Goal: Communication & Community: Connect with others

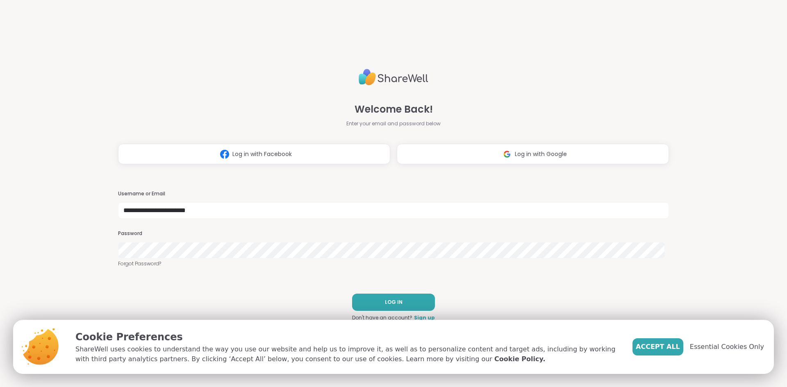
click at [392, 304] on span "LOG IN" at bounding box center [394, 302] width 18 height 7
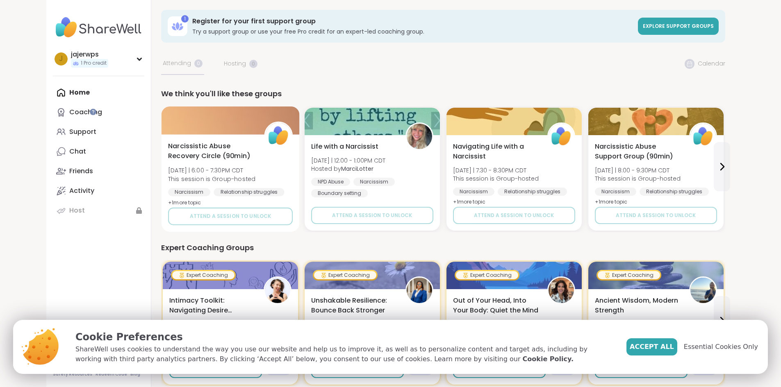
click at [168, 159] on span "Narcissistic Abuse Recovery Circle (90min)" at bounding box center [211, 151] width 87 height 20
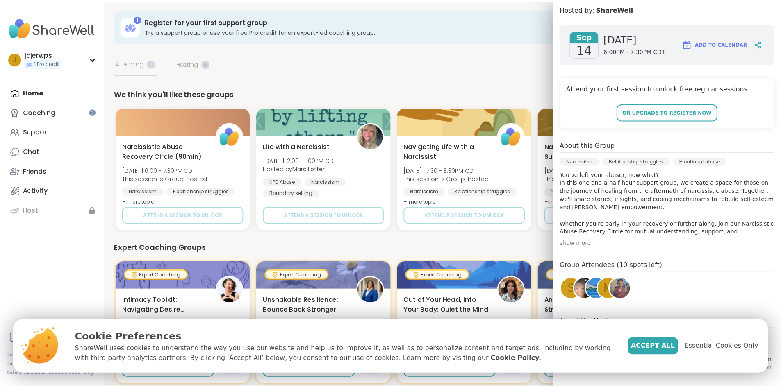
scroll to position [116, 0]
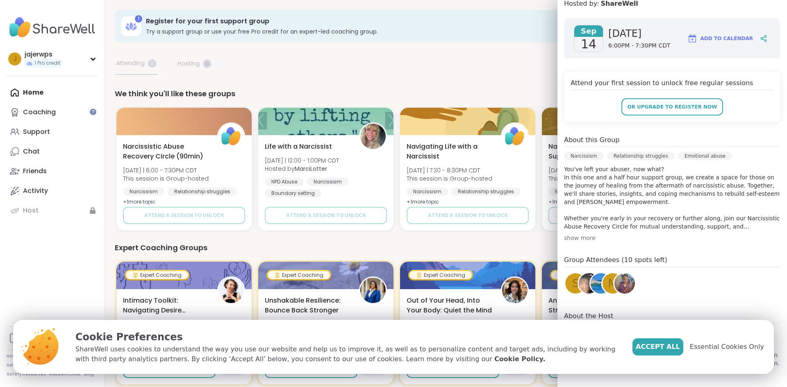
click at [618, 286] on img at bounding box center [625, 283] width 21 height 21
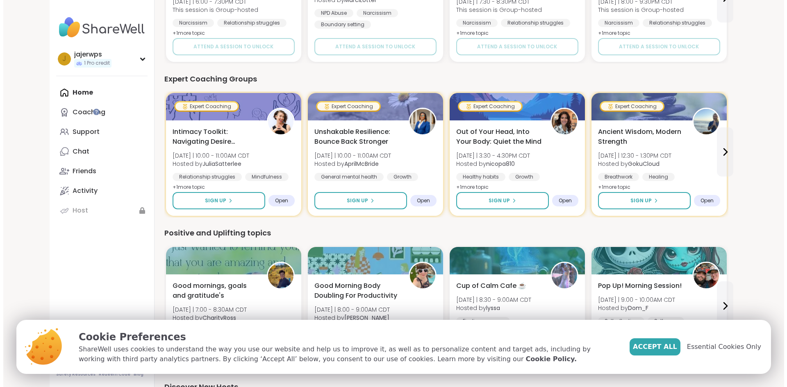
scroll to position [0, 0]
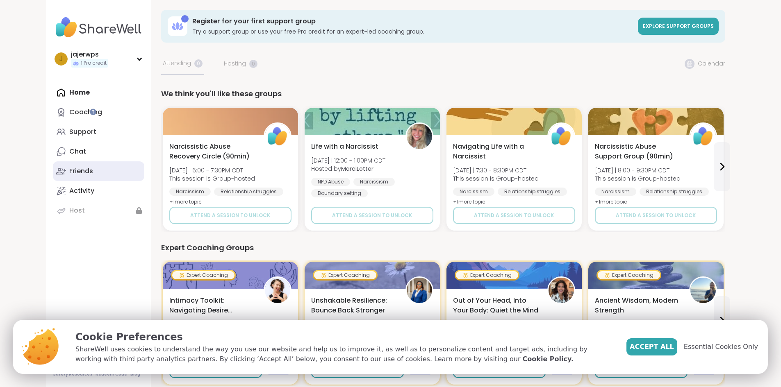
click at [69, 168] on div "Friends" at bounding box center [81, 171] width 24 height 9
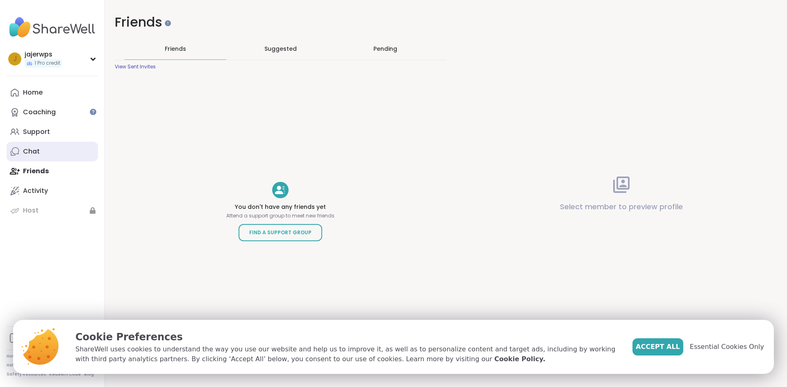
click at [27, 153] on div "Chat" at bounding box center [31, 151] width 17 height 9
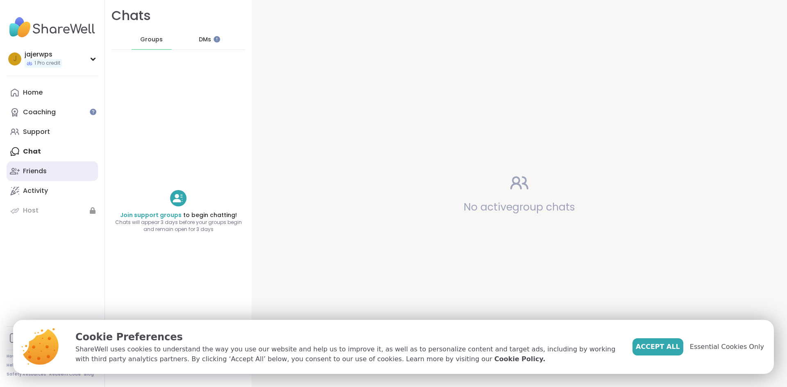
click at [32, 169] on div "Friends" at bounding box center [35, 171] width 24 height 9
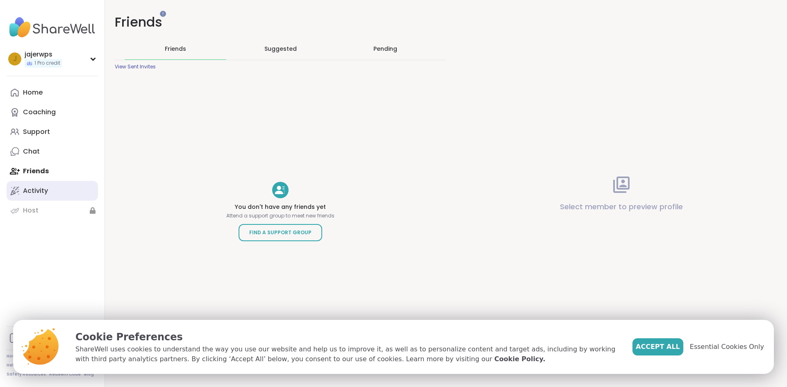
click at [29, 191] on div "Activity" at bounding box center [35, 191] width 25 height 9
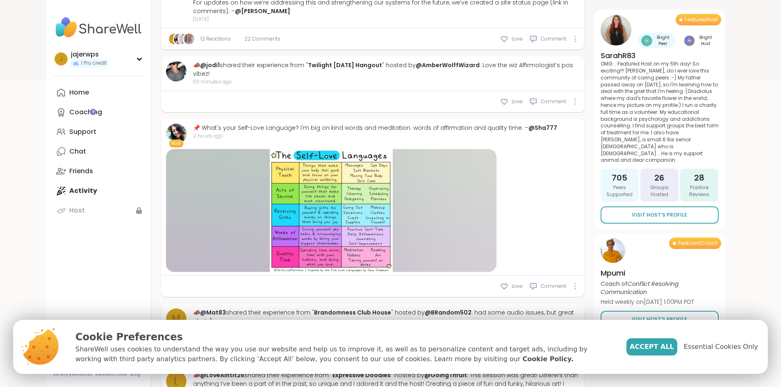
scroll to position [328, 0]
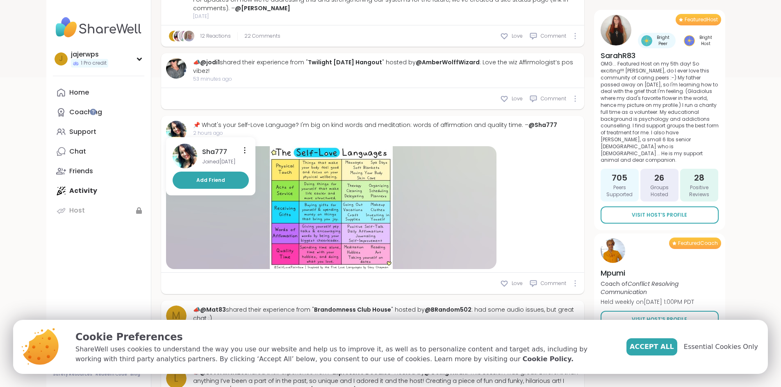
click at [166, 121] on img at bounding box center [176, 131] width 21 height 21
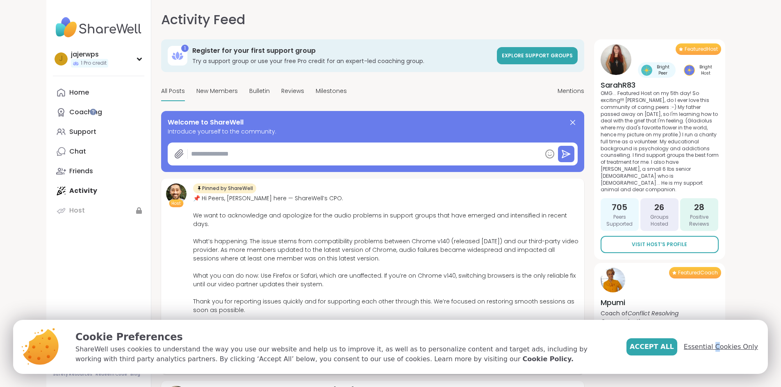
click at [723, 346] on span "Essential Cookies Only" at bounding box center [721, 347] width 74 height 10
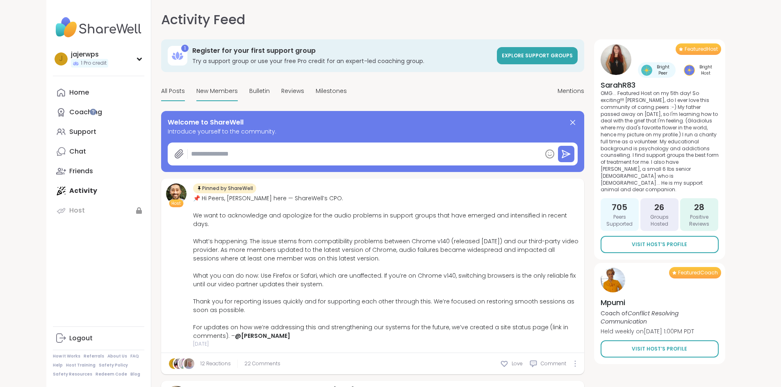
click at [196, 87] on span "New Members" at bounding box center [216, 91] width 41 height 9
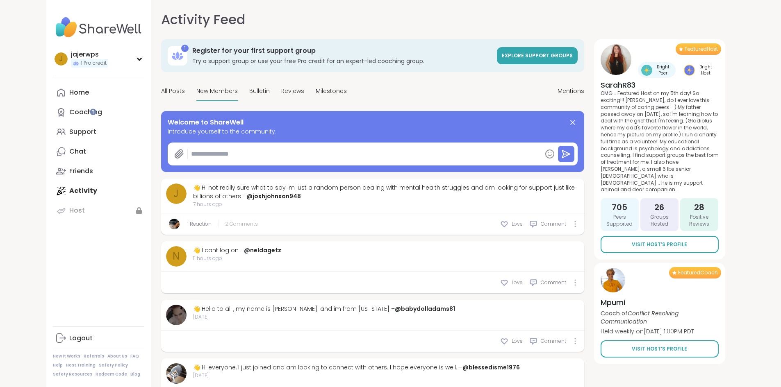
click at [225, 221] on span "2 Comments" at bounding box center [241, 224] width 33 height 7
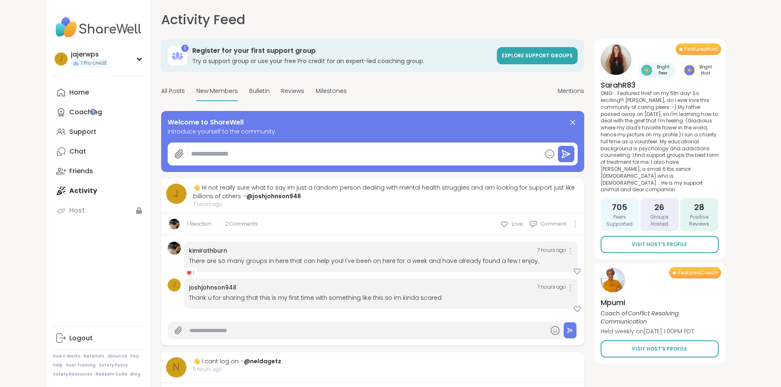
click at [168, 243] on img at bounding box center [174, 248] width 13 height 13
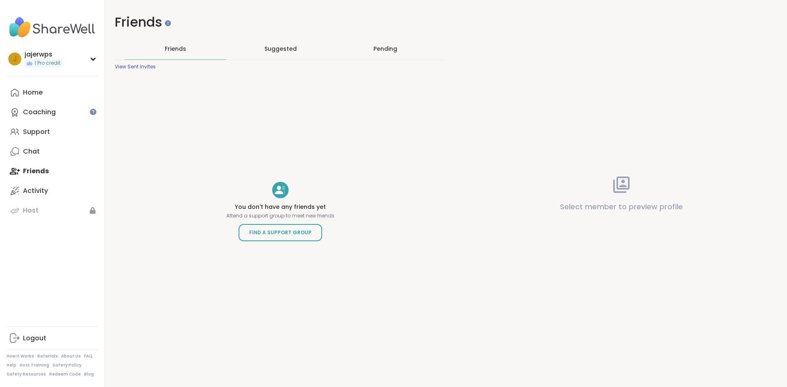
click at [260, 53] on div "Suggested" at bounding box center [281, 48] width 102 height 21
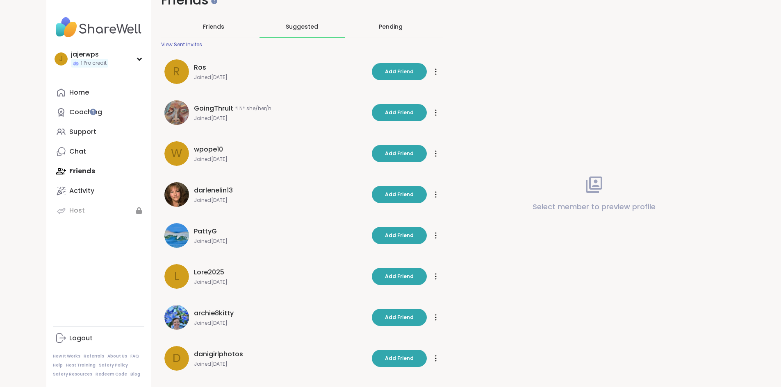
scroll to position [82, 0]
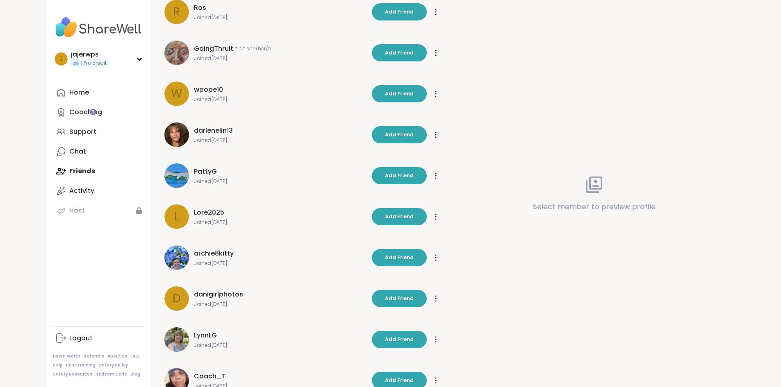
click at [164, 137] on img at bounding box center [176, 135] width 25 height 25
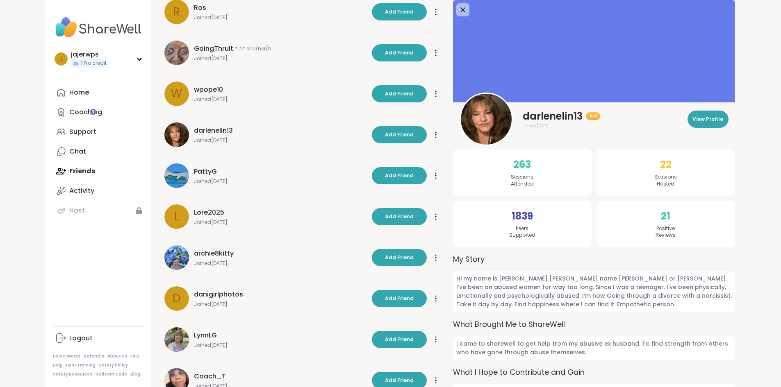
click at [164, 258] on img at bounding box center [176, 258] width 25 height 25
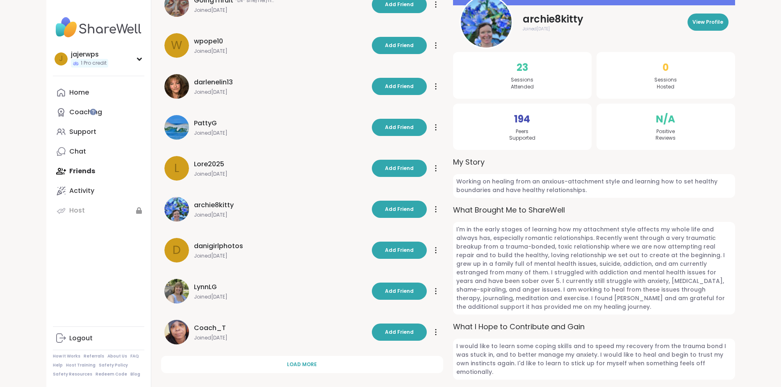
scroll to position [139, 0]
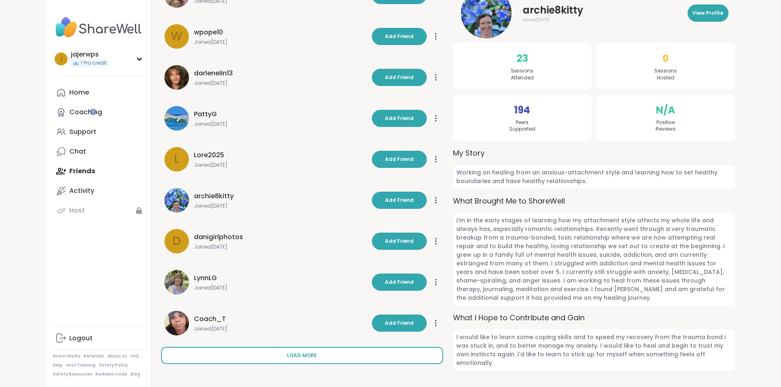
click at [287, 356] on span "Load more" at bounding box center [302, 355] width 30 height 7
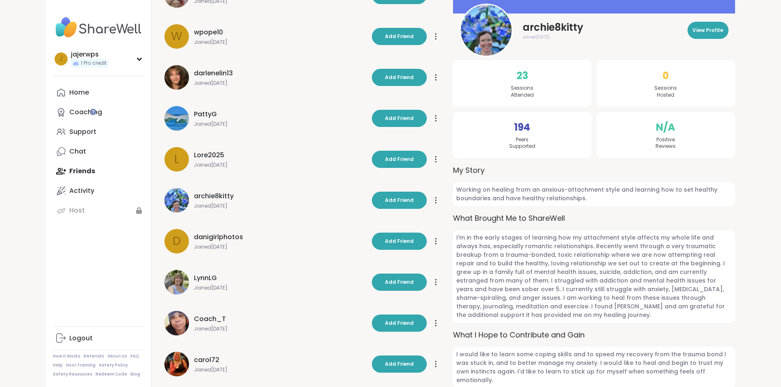
scroll to position [157, 0]
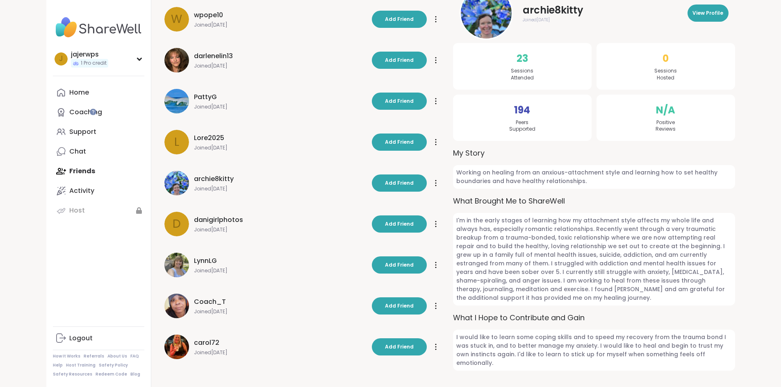
click at [164, 347] on img at bounding box center [176, 347] width 25 height 25
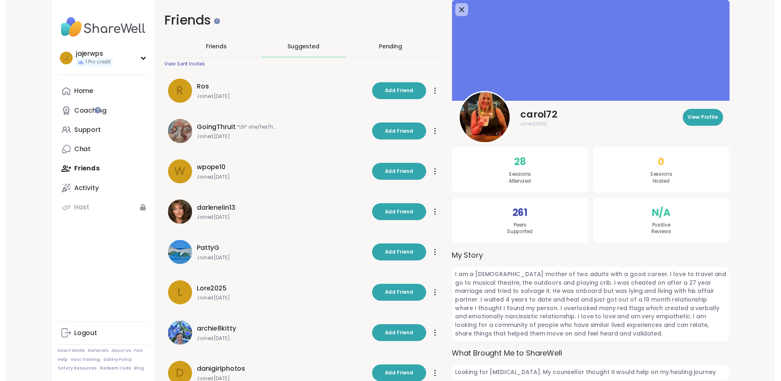
scroll to position [0, 0]
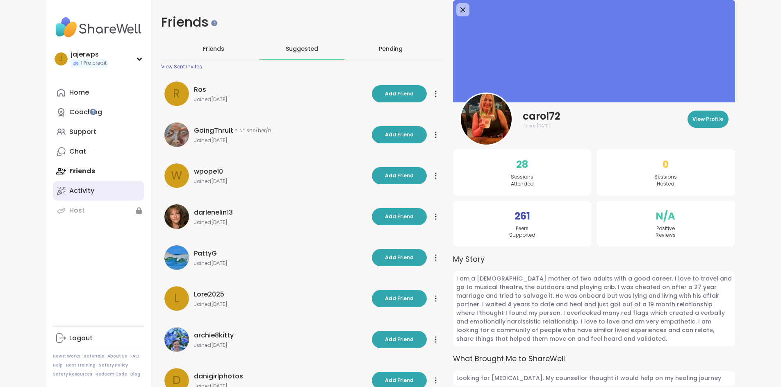
click at [69, 191] on div "Activity" at bounding box center [81, 191] width 25 height 9
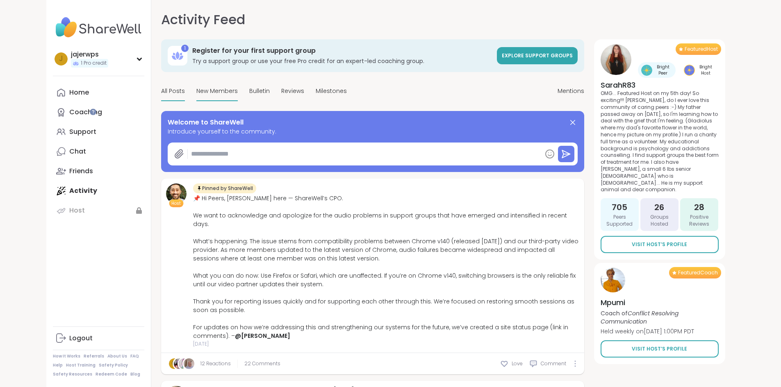
click at [196, 91] on span "New Members" at bounding box center [216, 91] width 41 height 9
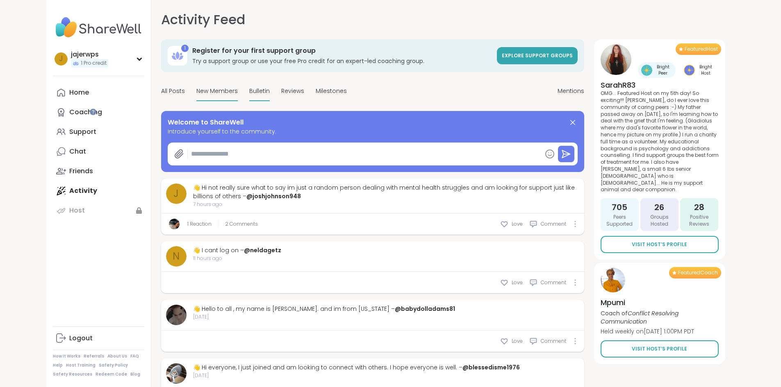
click at [249, 87] on span "Bulletin" at bounding box center [259, 91] width 21 height 9
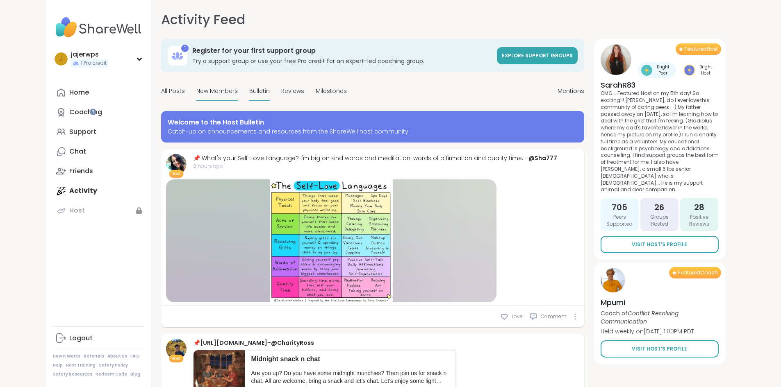
click at [196, 91] on span "New Members" at bounding box center [216, 91] width 41 height 9
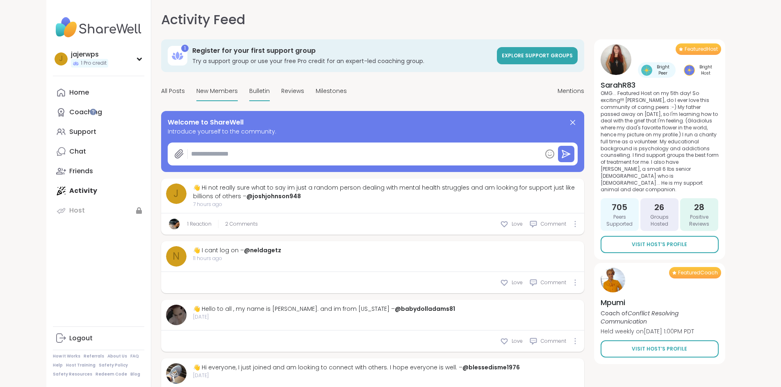
click at [249, 88] on span "Bulletin" at bounding box center [259, 91] width 21 height 9
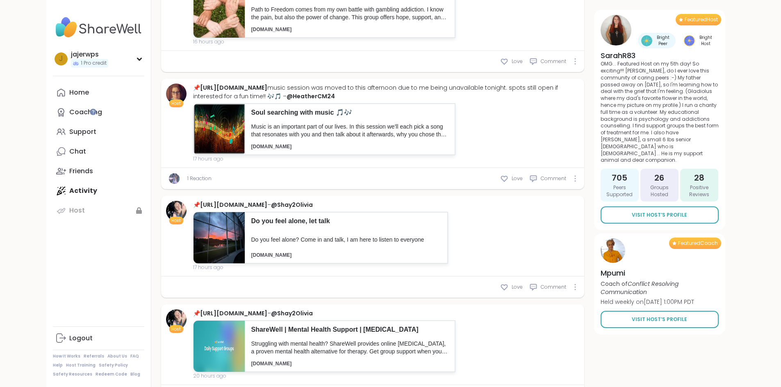
scroll to position [1189, 0]
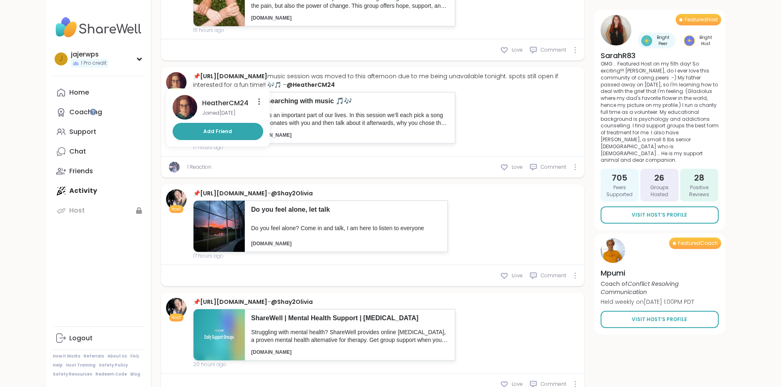
click at [166, 84] on img at bounding box center [176, 82] width 21 height 21
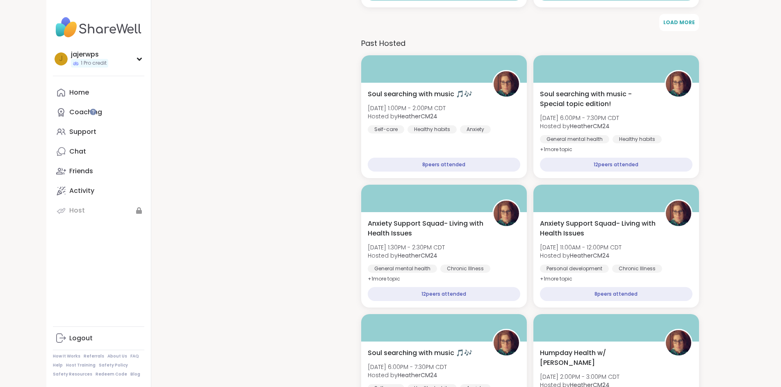
scroll to position [1189, 0]
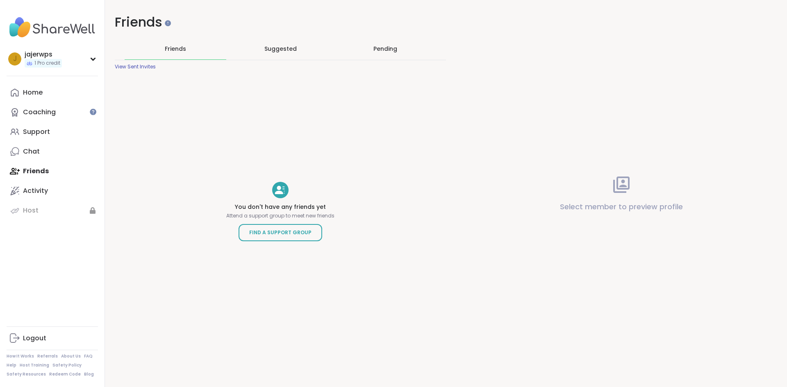
click at [280, 49] on span "Suggested" at bounding box center [280, 49] width 32 height 8
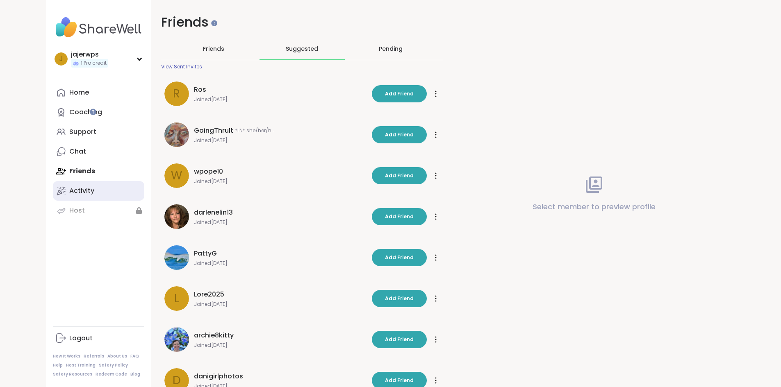
click at [69, 193] on div "Activity" at bounding box center [81, 191] width 25 height 9
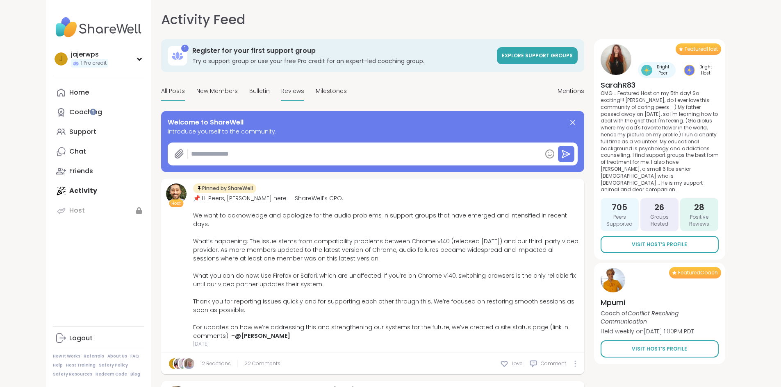
click at [281, 91] on span "Reviews" at bounding box center [292, 91] width 23 height 9
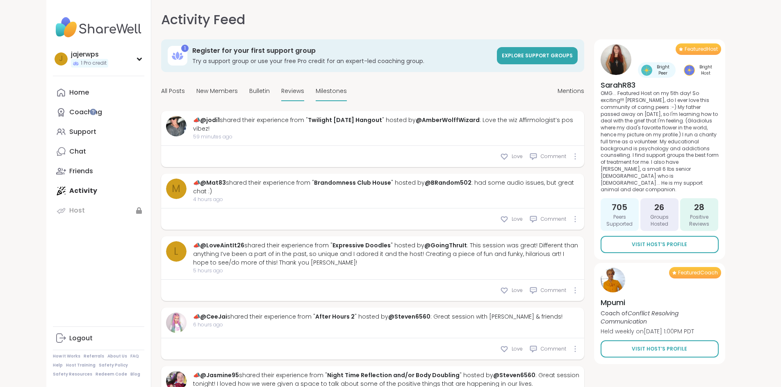
click at [316, 92] on span "Milestones" at bounding box center [331, 91] width 31 height 9
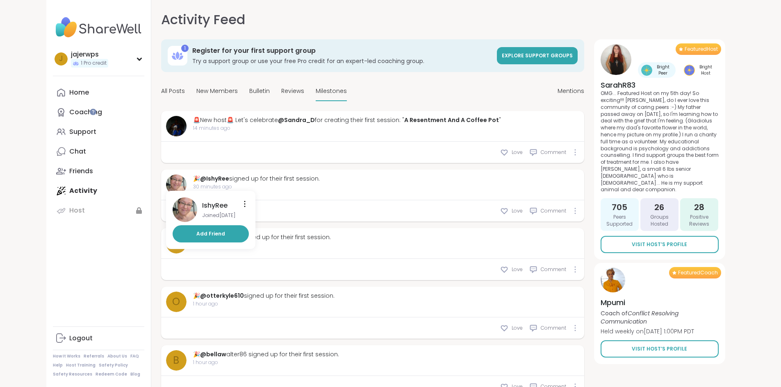
click at [166, 182] on img at bounding box center [176, 185] width 21 height 21
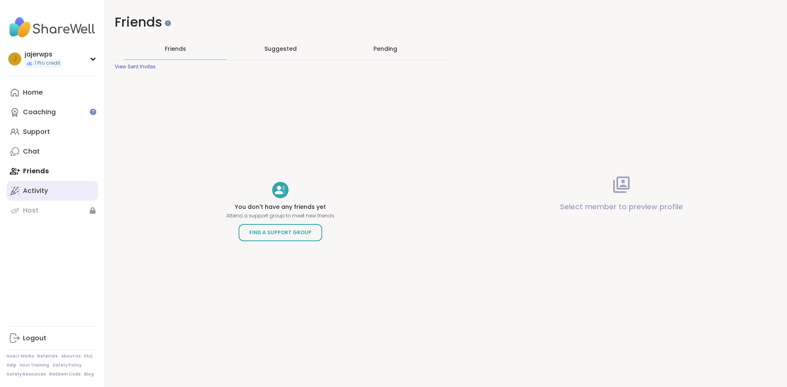
click at [34, 191] on div "Activity" at bounding box center [35, 191] width 25 height 9
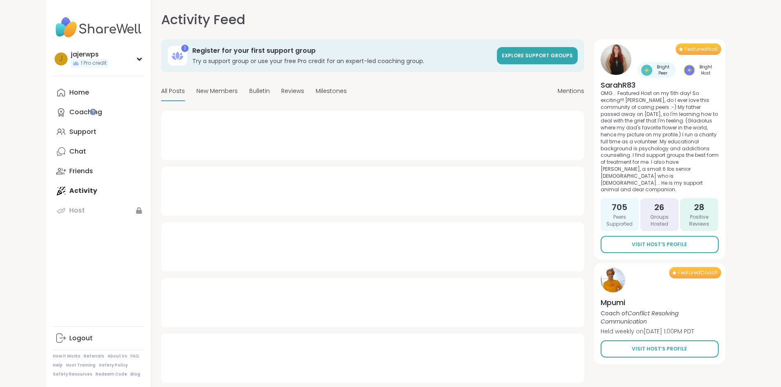
type textarea "*"
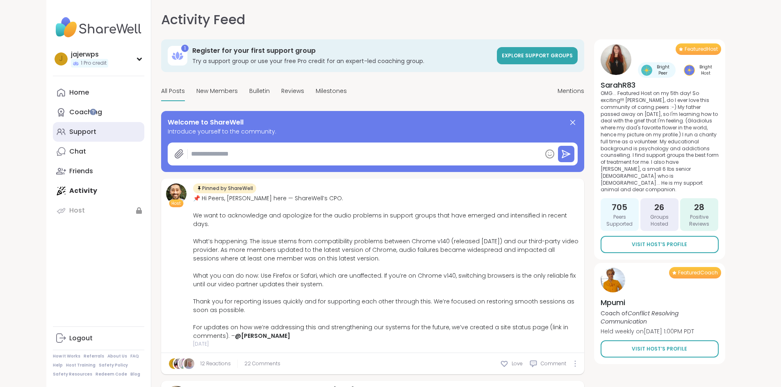
click at [69, 134] on div "Support" at bounding box center [82, 132] width 27 height 9
